Goal: Use online tool/utility: Use online tool/utility

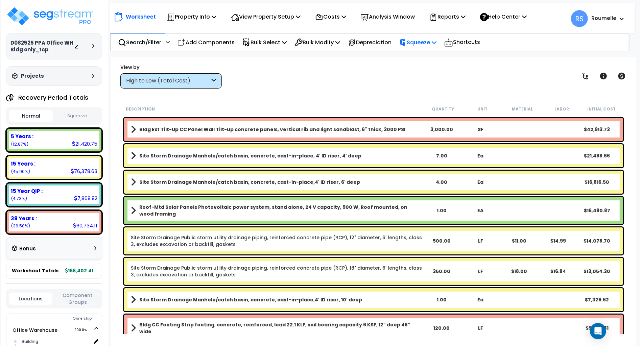
click at [436, 44] on p "Squeeze" at bounding box center [417, 42] width 37 height 9
click at [436, 58] on link "Squeeze" at bounding box center [429, 58] width 67 height 14
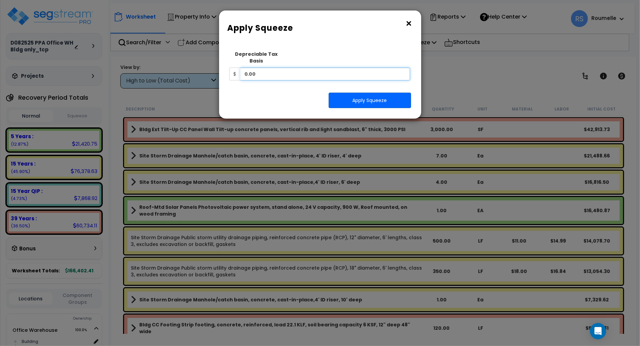
click at [362, 70] on input "0.00" at bounding box center [325, 74] width 170 height 13
type input "1.9"
click at [369, 93] on button "Apply Squeeze" at bounding box center [369, 101] width 82 height 16
